Goal: Transaction & Acquisition: Purchase product/service

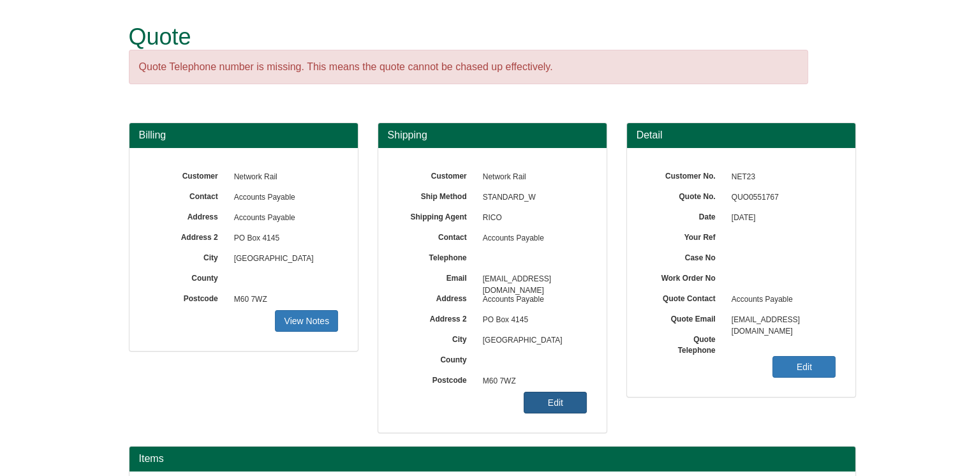
click at [562, 402] on link "Edit" at bounding box center [554, 402] width 63 height 22
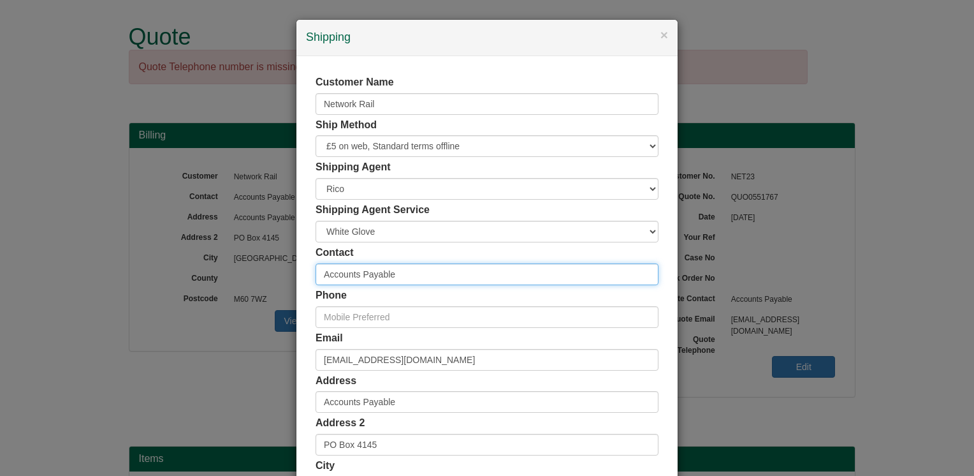
drag, startPoint x: 397, startPoint y: 276, endPoint x: 268, endPoint y: 294, distance: 130.0
click at [268, 297] on div "× Shipping Customer Name Network Rail Ship Method Free of Charge £5 Flat Rate £…" at bounding box center [487, 238] width 974 height 476
type input "[PERSON_NAME]"
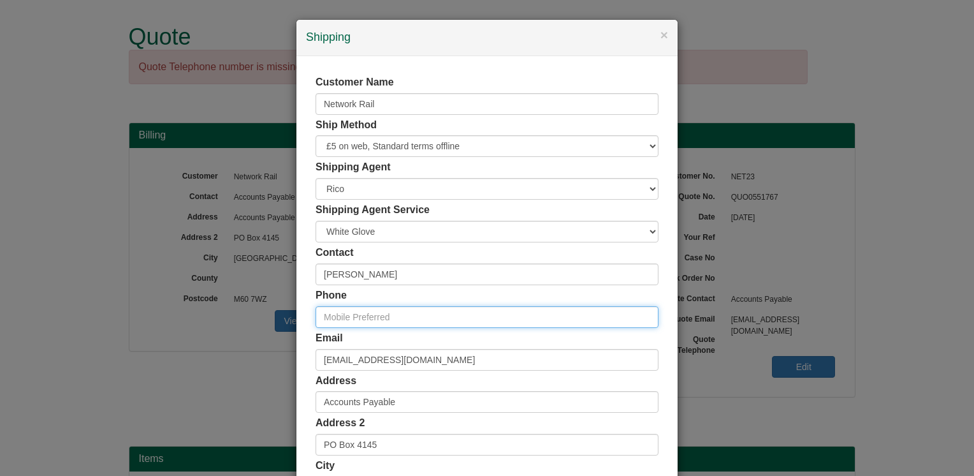
click at [398, 317] on input "text" at bounding box center [487, 317] width 343 height 22
click at [356, 317] on input "text" at bounding box center [487, 317] width 343 height 22
paste input "07734650977"
type input "07734650977"
click at [303, 289] on div "Customer Name Network Rail Ship Method Free of Charge £5 Flat Rate £7.50 Flat R…" at bounding box center [486, 350] width 381 height 589
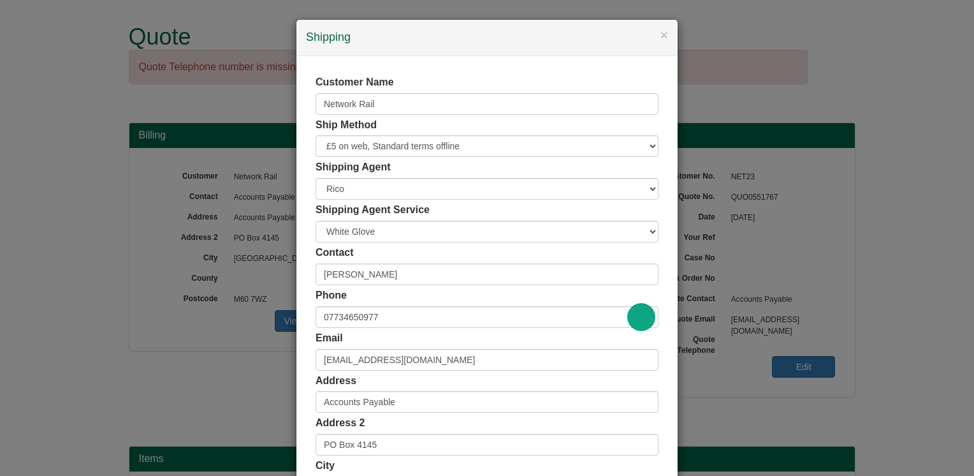
scroll to position [128, 0]
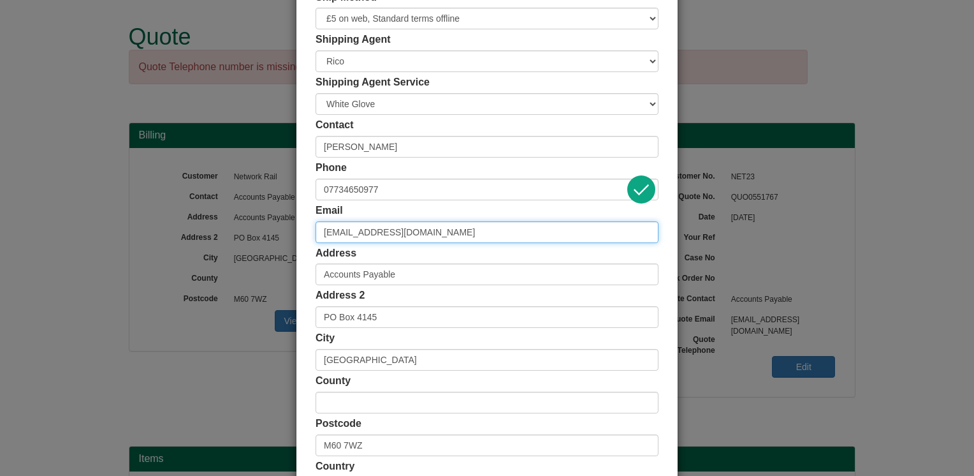
drag, startPoint x: 437, startPoint y: 237, endPoint x: 309, endPoint y: 246, distance: 129.1
click at [309, 246] on div "Customer Name Network Rail Ship Method Free of Charge £5 Flat Rate £7.50 Flat R…" at bounding box center [486, 223] width 381 height 589
click at [477, 233] on input "[EMAIL_ADDRESS][DOMAIN_NAME]" at bounding box center [487, 232] width 343 height 22
drag, startPoint x: 486, startPoint y: 233, endPoint x: 270, endPoint y: 246, distance: 216.5
click at [270, 246] on div "× Shipping Customer Name Network Rail Ship Method Free of Charge £5 Flat Rate £…" at bounding box center [487, 238] width 974 height 476
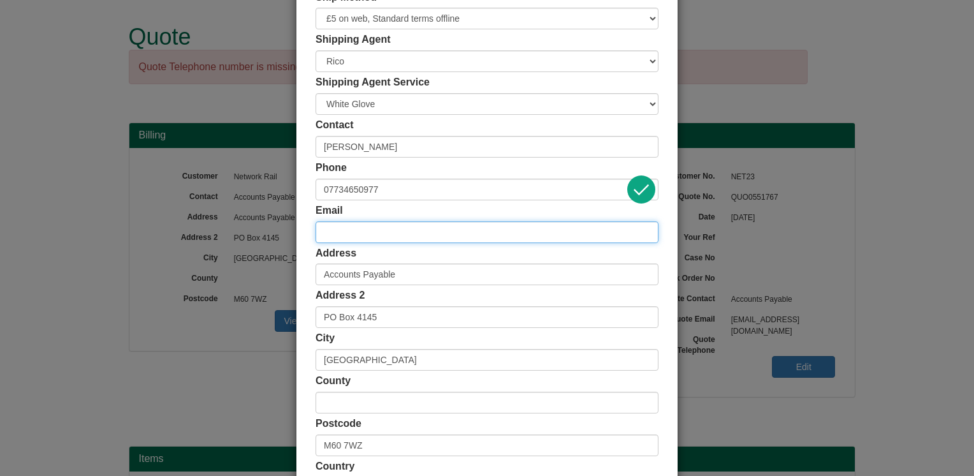
paste input "[PERSON_NAME][EMAIL_ADDRESS][PERSON_NAME][DOMAIN_NAME]"
type input "[PERSON_NAME][EMAIL_ADDRESS][PERSON_NAME][DOMAIN_NAME]"
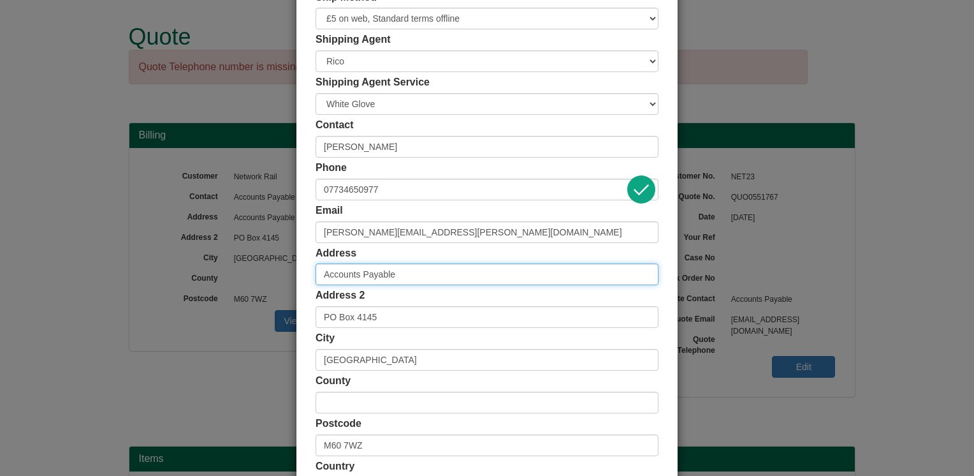
drag, startPoint x: 408, startPoint y: 272, endPoint x: 289, endPoint y: 277, distance: 118.7
click at [296, 277] on div "Customer Name Network Rail Ship Method Free of Charge £5 Flat Rate £7.50 Flat R…" at bounding box center [486, 223] width 381 height 589
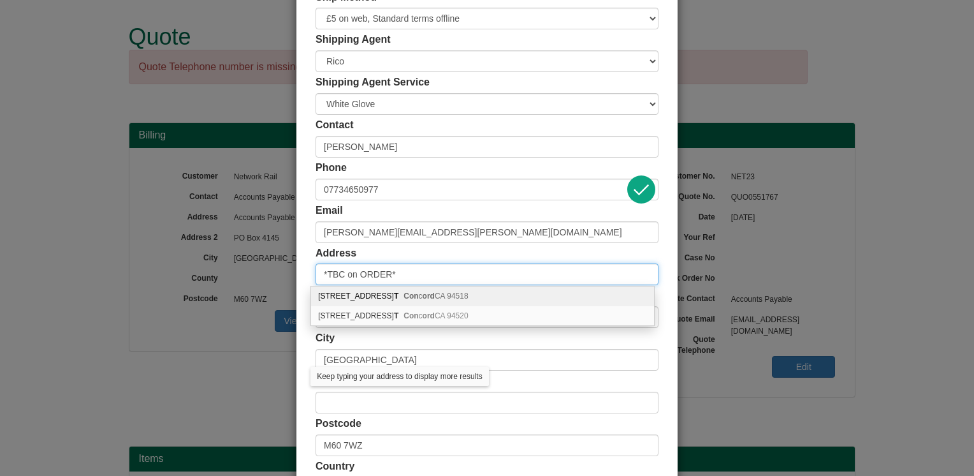
type input "*TBC on ORDER*"
click at [305, 277] on div "Customer Name Network Rail Ship Method Free of Charge £5 Flat Rate £7.50 Flat R…" at bounding box center [486, 223] width 381 height 589
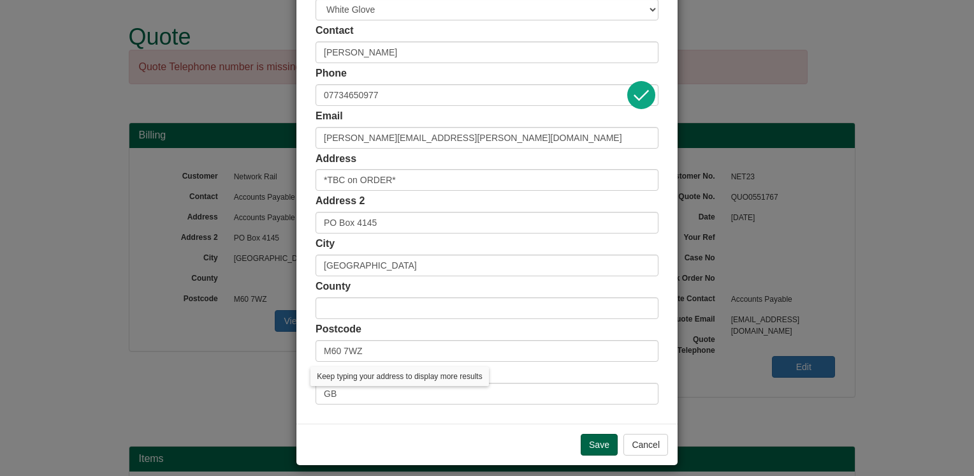
scroll to position [230, 0]
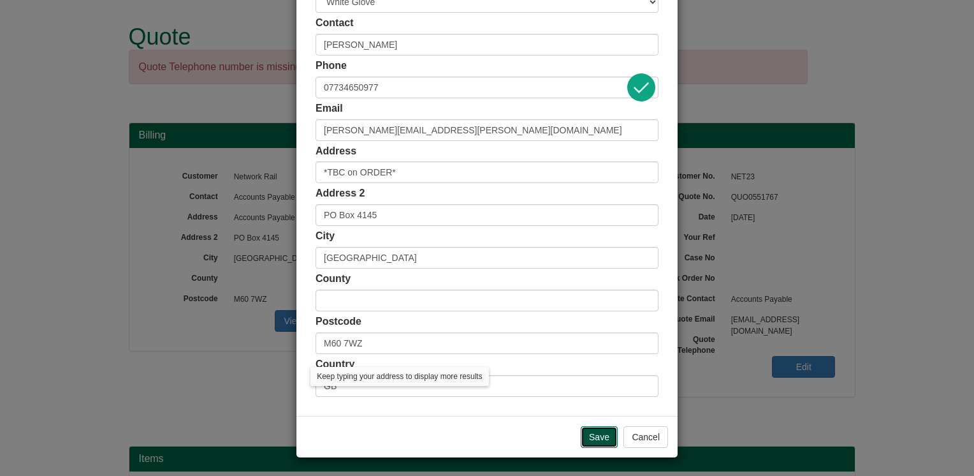
click at [589, 432] on input "Save" at bounding box center [599, 437] width 37 height 22
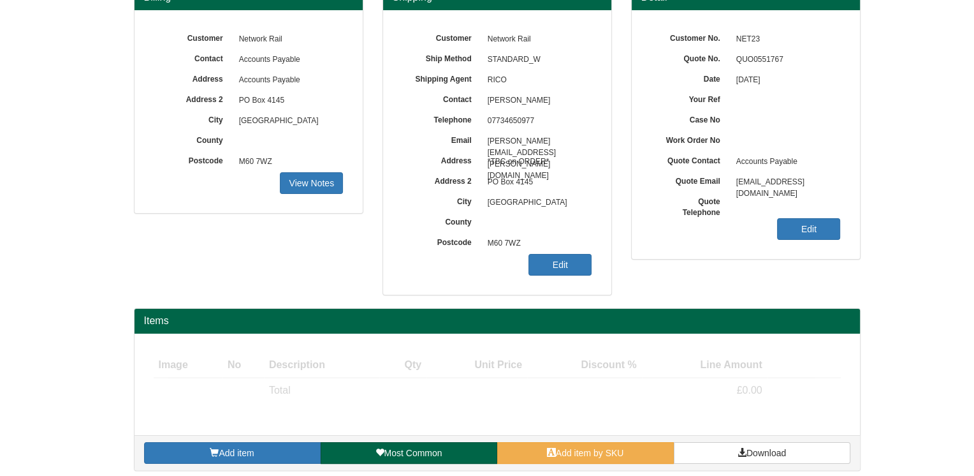
scroll to position [143, 0]
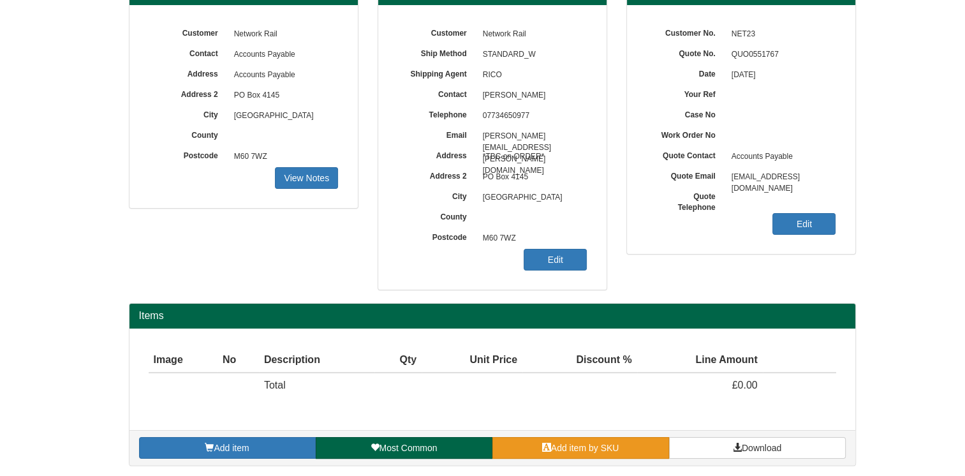
click at [557, 445] on span "Add item by SKU" at bounding box center [585, 447] width 68 height 10
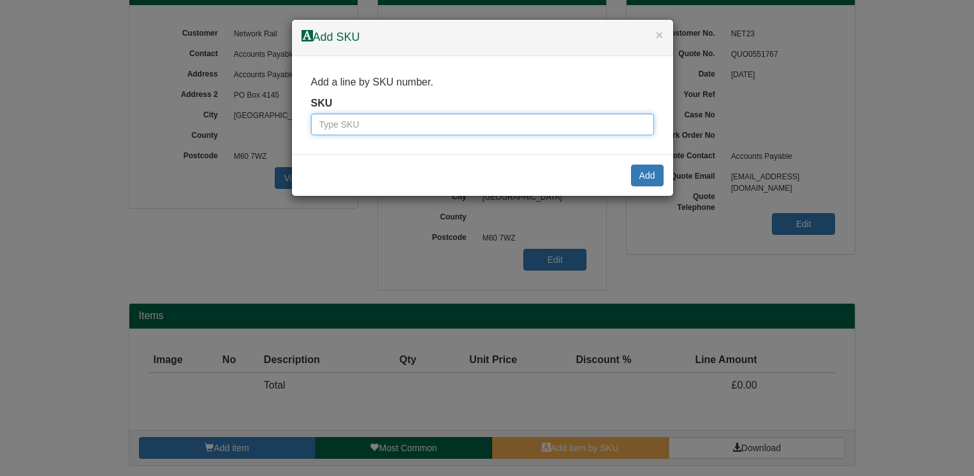
click at [462, 122] on input "text" at bounding box center [482, 124] width 343 height 22
type input "9900004"
click input "Save" at bounding box center [0, 0] width 0 height 0
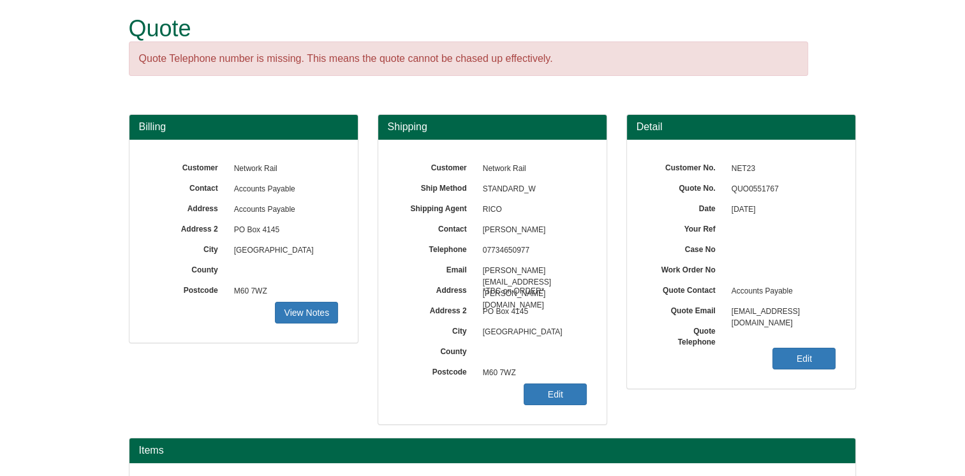
scroll to position [143, 0]
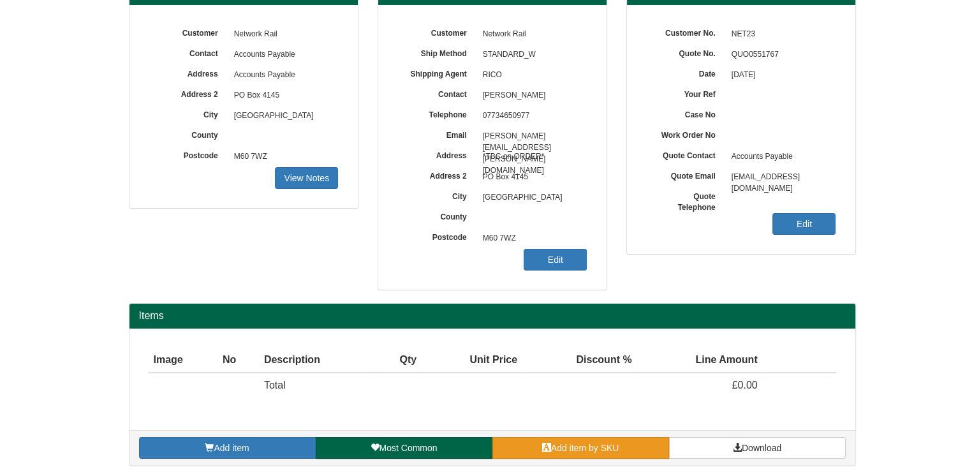
click at [564, 445] on span "Add item by SKU" at bounding box center [585, 447] width 68 height 10
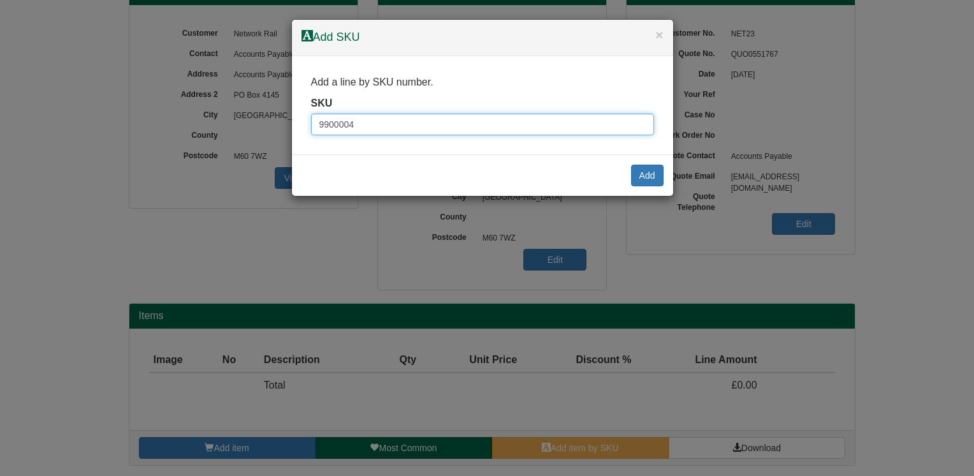
click at [339, 122] on input "9900004" at bounding box center [482, 124] width 343 height 22
click at [386, 120] on input "990004" at bounding box center [482, 124] width 343 height 22
type input "990004"
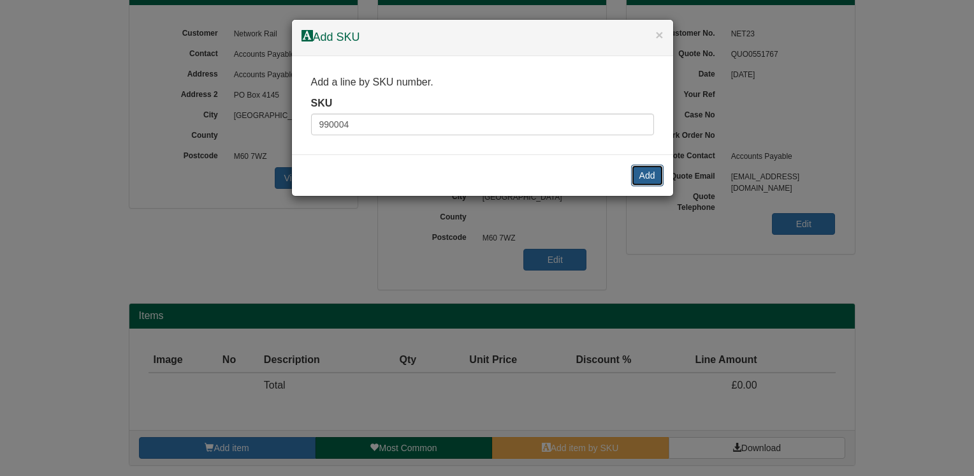
click at [638, 177] on button "Add" at bounding box center [647, 175] width 33 height 22
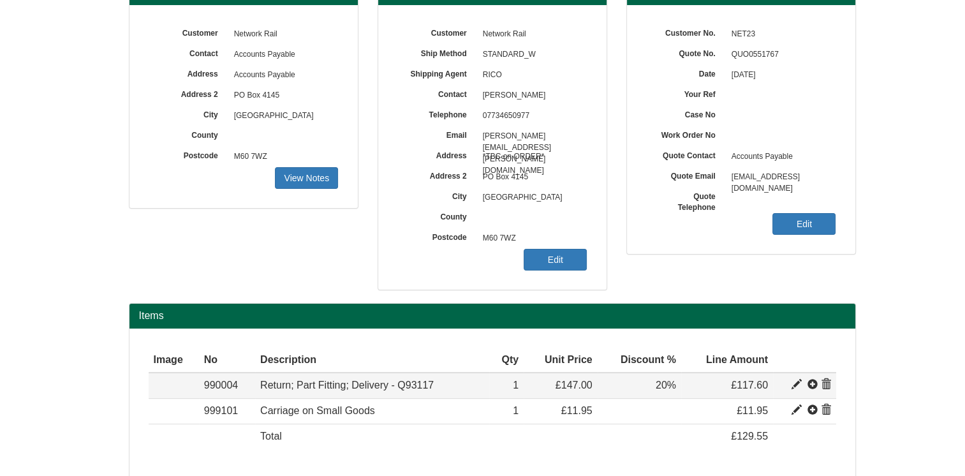
click at [823, 379] on span at bounding box center [826, 384] width 10 height 10
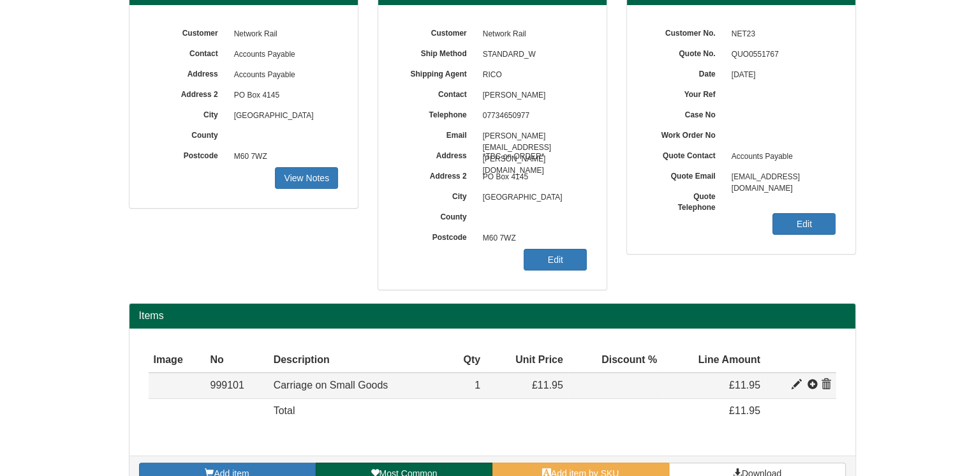
click at [826, 384] on span at bounding box center [826, 384] width 10 height 10
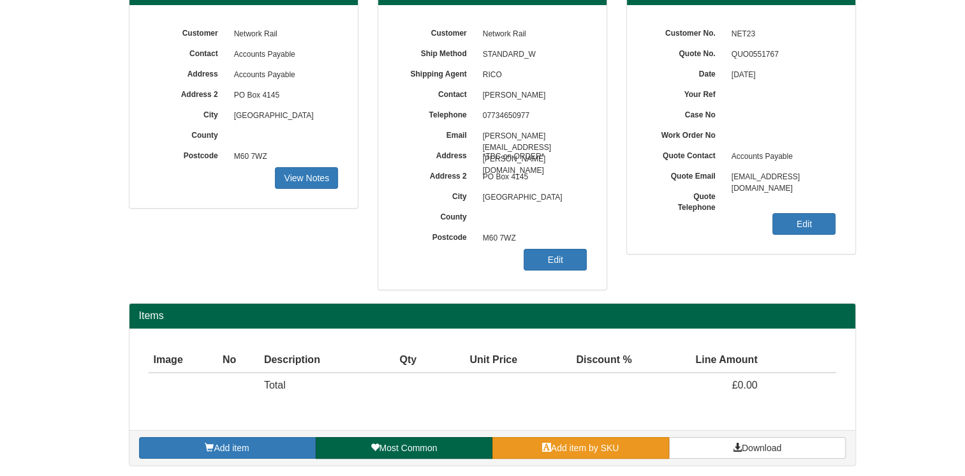
click at [599, 453] on link "Add item by SKU" at bounding box center [580, 448] width 177 height 22
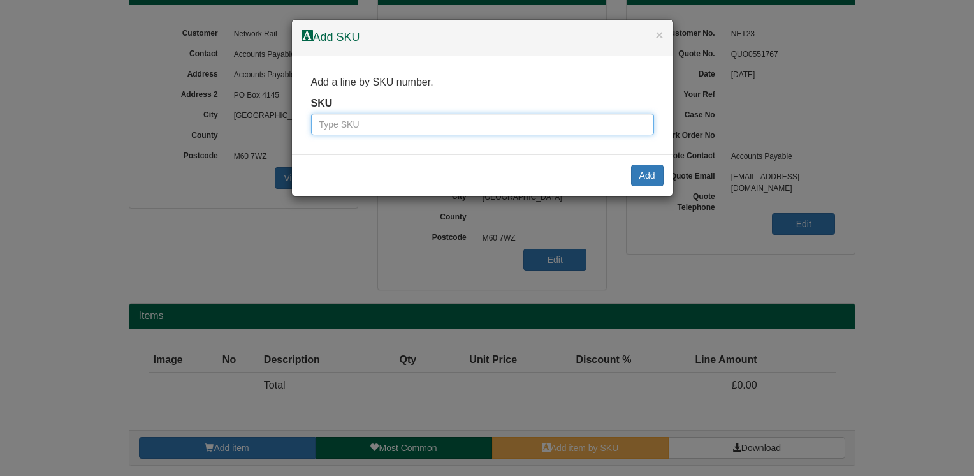
click at [403, 119] on input "text" at bounding box center [482, 124] width 343 height 22
type input "9900004"
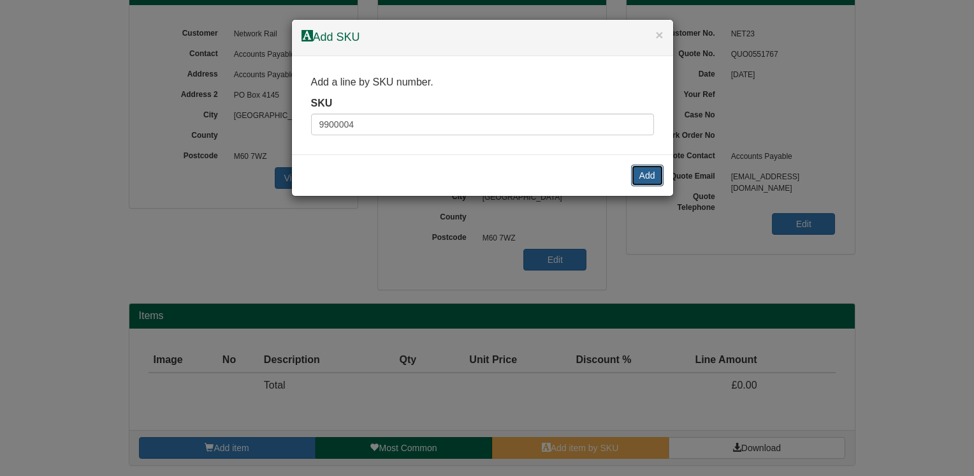
click at [643, 176] on button "Add" at bounding box center [647, 175] width 33 height 22
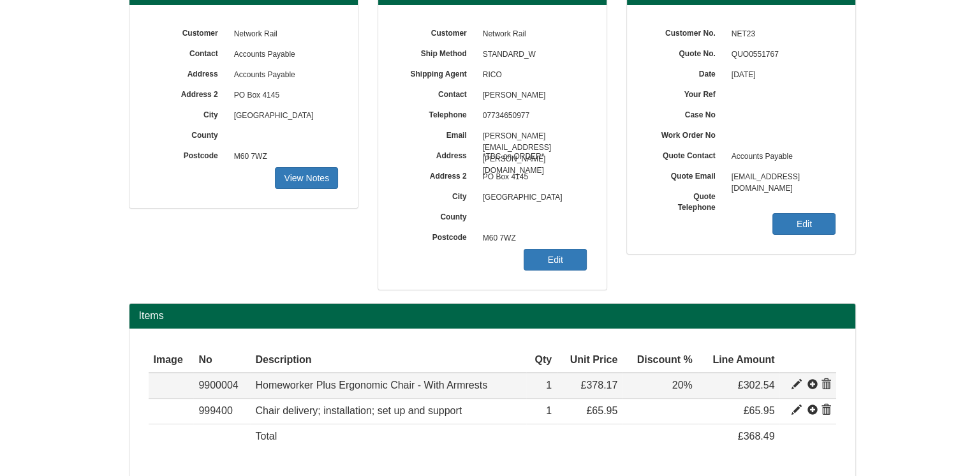
scroll to position [194, 0]
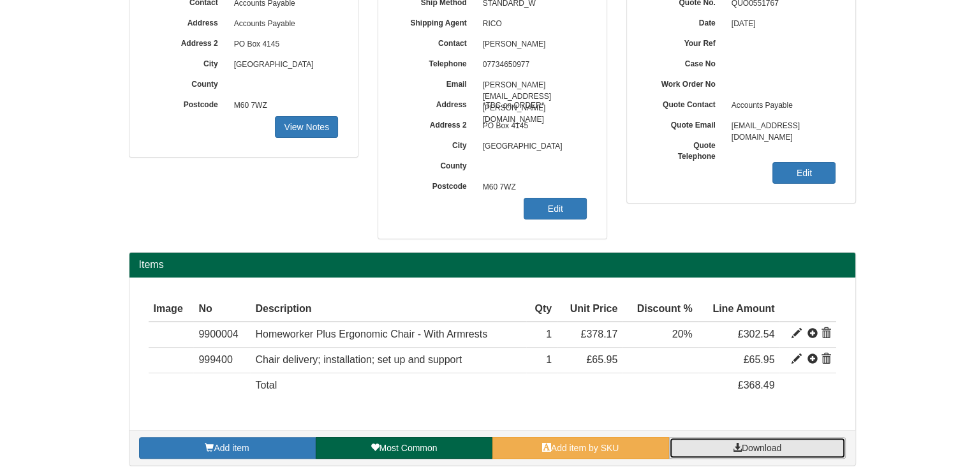
click at [750, 446] on span "Download" at bounding box center [761, 447] width 40 height 10
